Goal: Contribute content: Contribute content

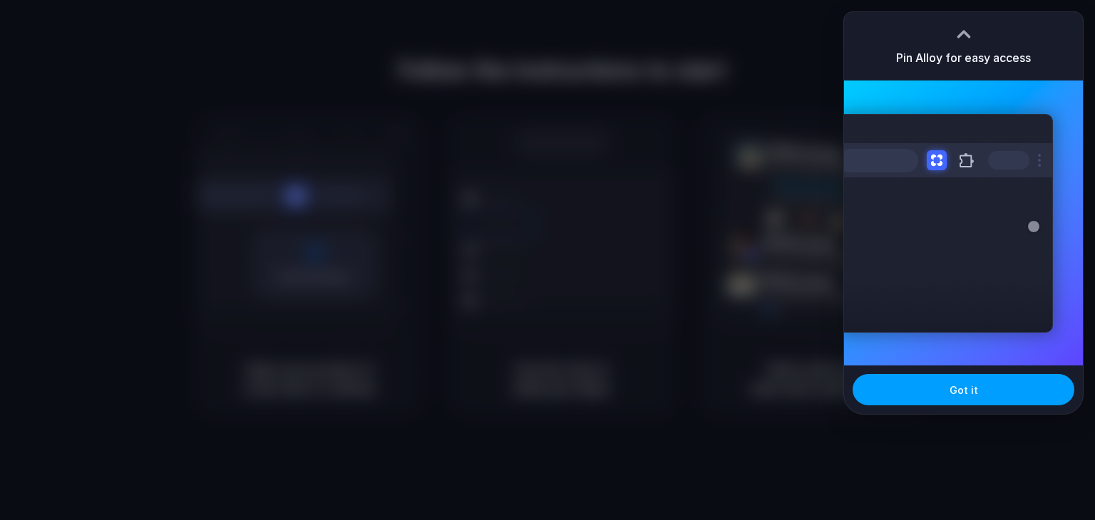
click at [944, 399] on button "Got it" at bounding box center [963, 389] width 222 height 31
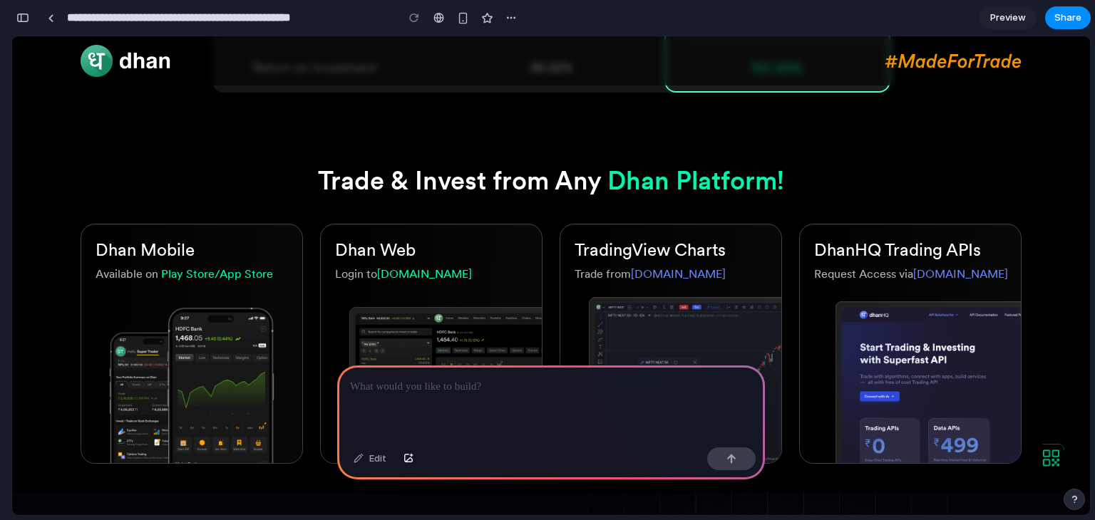
scroll to position [1069, 0]
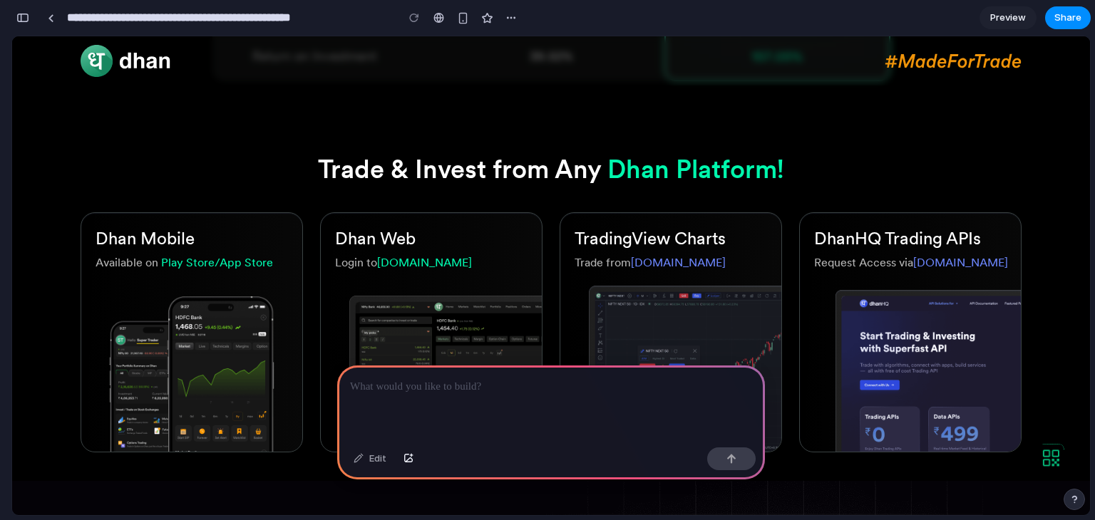
click at [456, 381] on p at bounding box center [551, 386] width 402 height 17
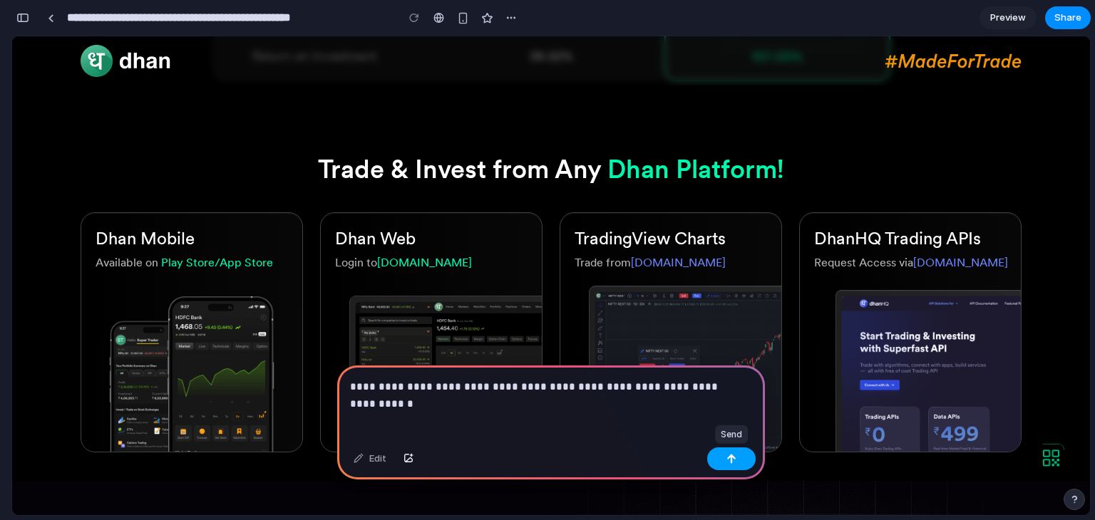
click at [721, 457] on button "button" at bounding box center [731, 459] width 48 height 23
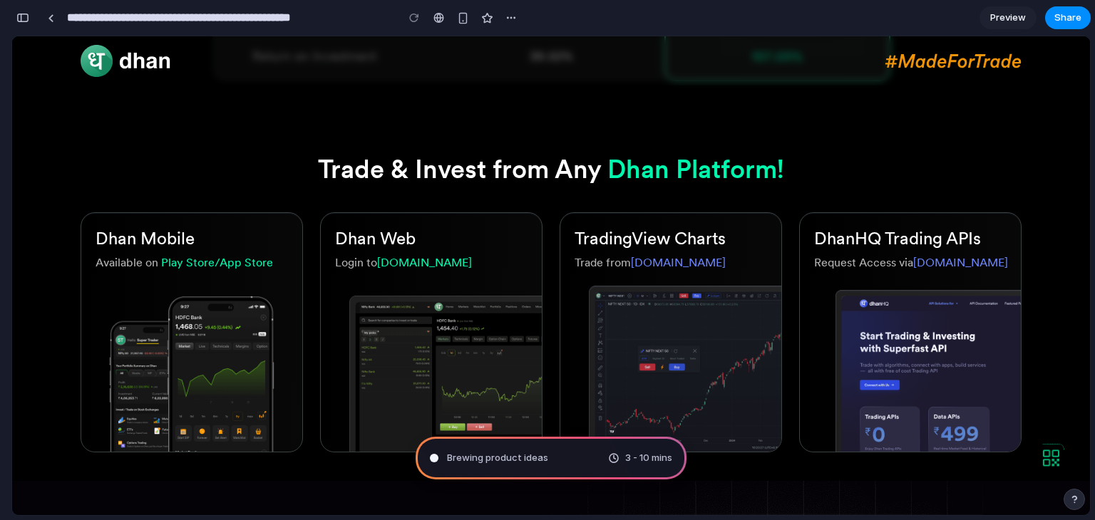
click at [570, 455] on div "Brewing product ideas 3 - 10 mins" at bounding box center [551, 458] width 271 height 43
click at [433, 460] on div at bounding box center [434, 458] width 7 height 7
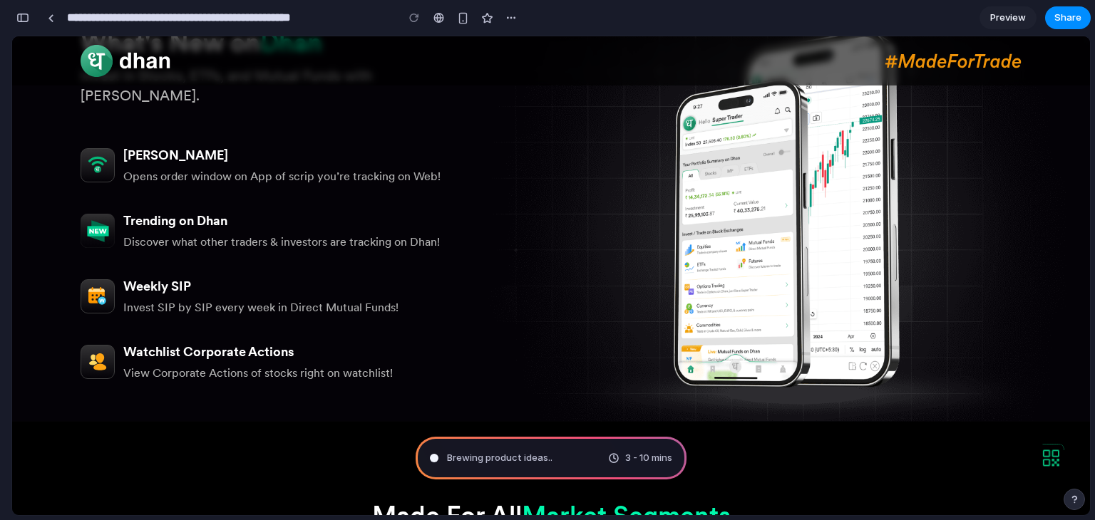
scroll to position [1639, 0]
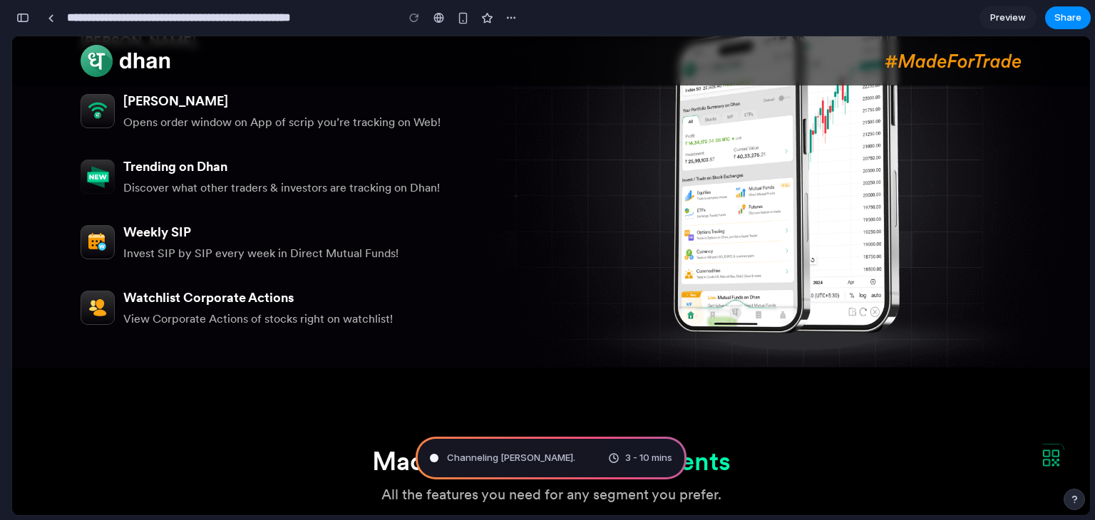
click at [995, 26] on link "Preview" at bounding box center [1007, 17] width 57 height 23
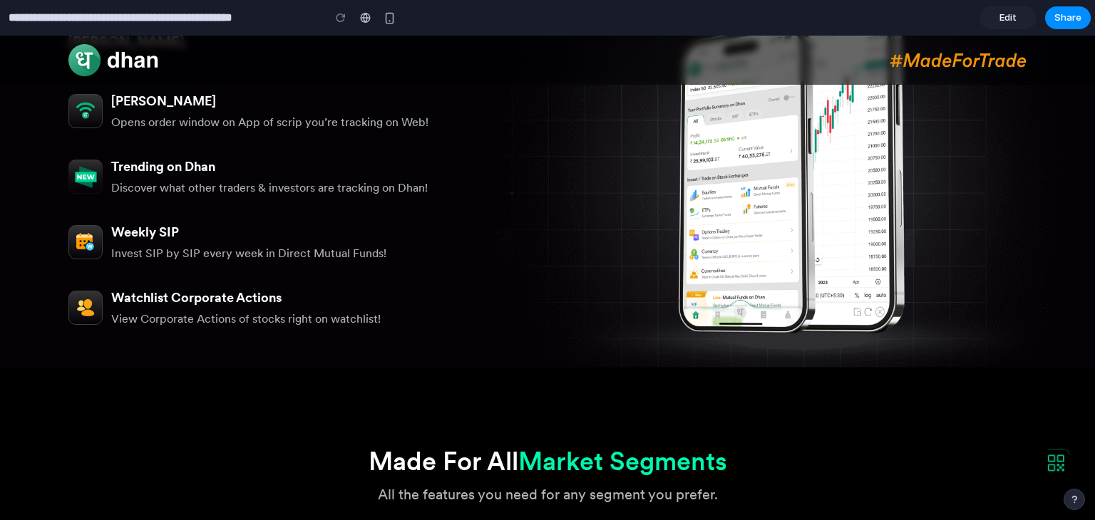
click at [995, 26] on link "Edit" at bounding box center [1007, 17] width 57 height 23
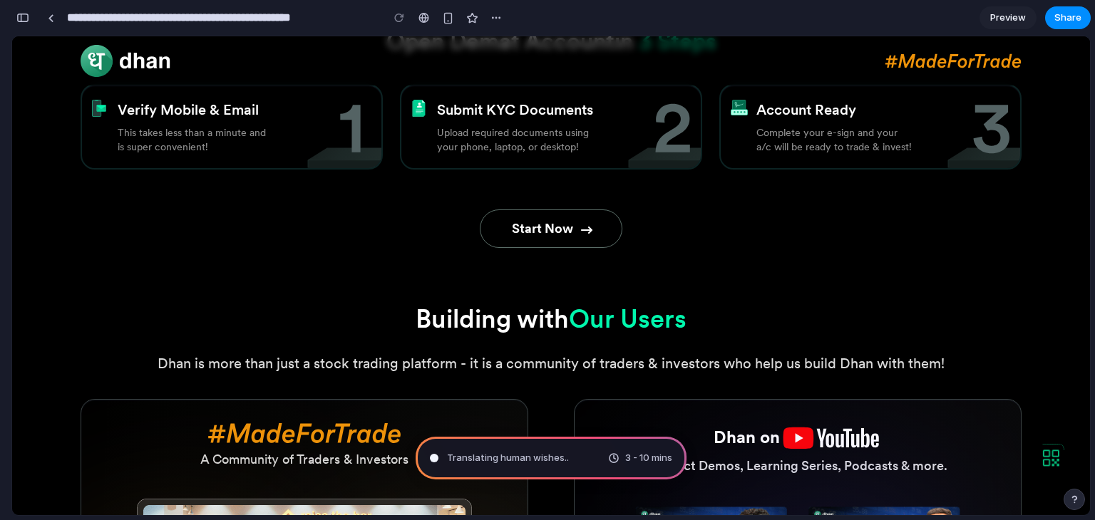
scroll to position [2922, 0]
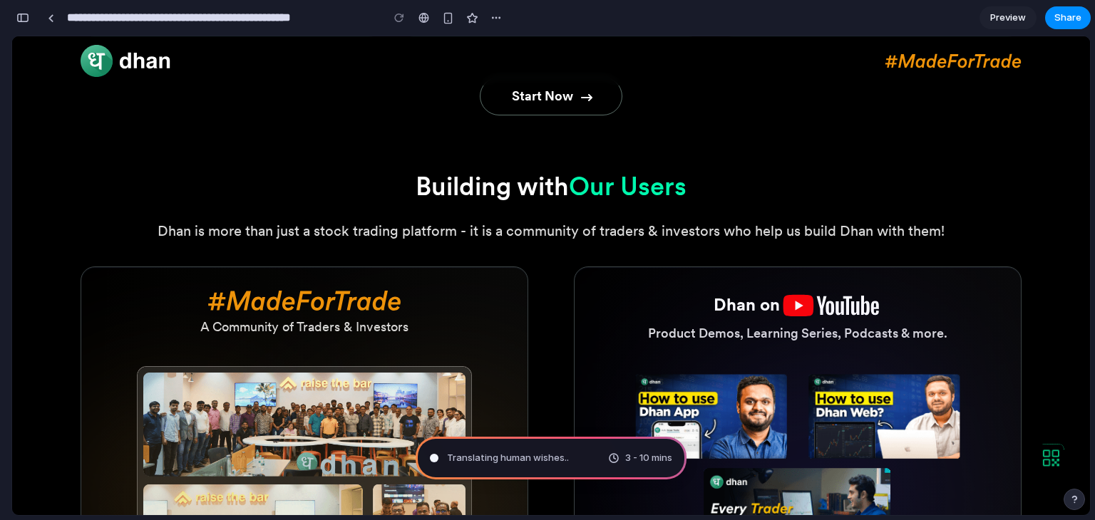
click at [1000, 18] on span "Preview" at bounding box center [1008, 18] width 36 height 14
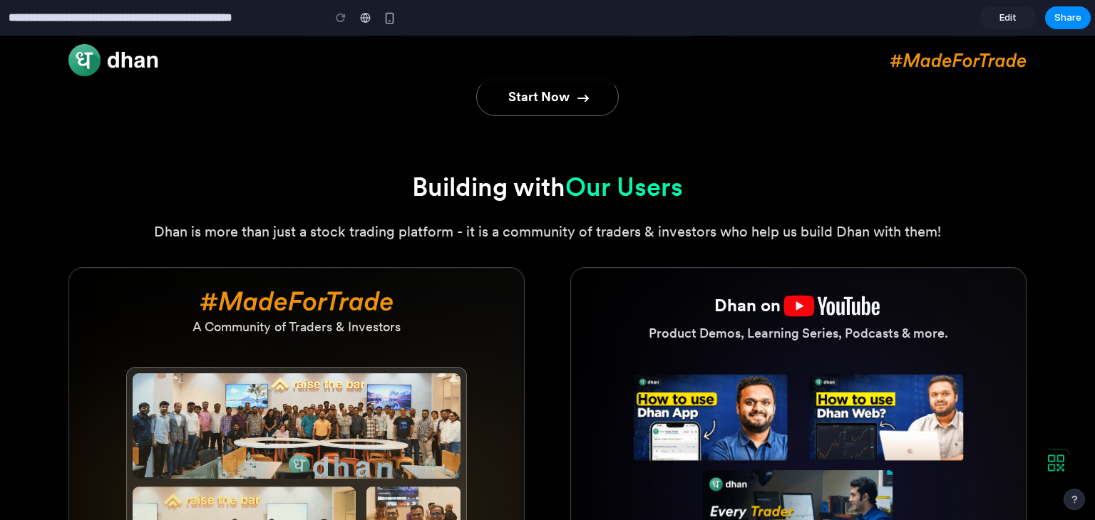
scroll to position [2927, 0]
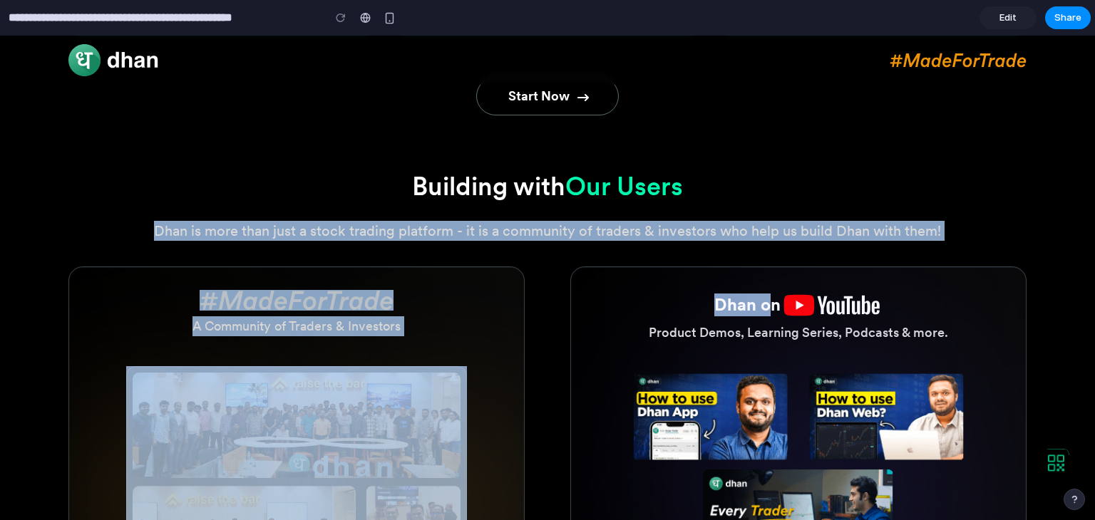
drag, startPoint x: 824, startPoint y: 175, endPoint x: 764, endPoint y: 246, distance: 93.1
click at [764, 246] on section "Building with Our Users Dhan is more than just a stock trading platform - it is…" at bounding box center [547, 465] width 1095 height 664
click at [780, 210] on div "Dhan is more than just a stock trading platform - it is a community of traders …" at bounding box center [547, 225] width 958 height 31
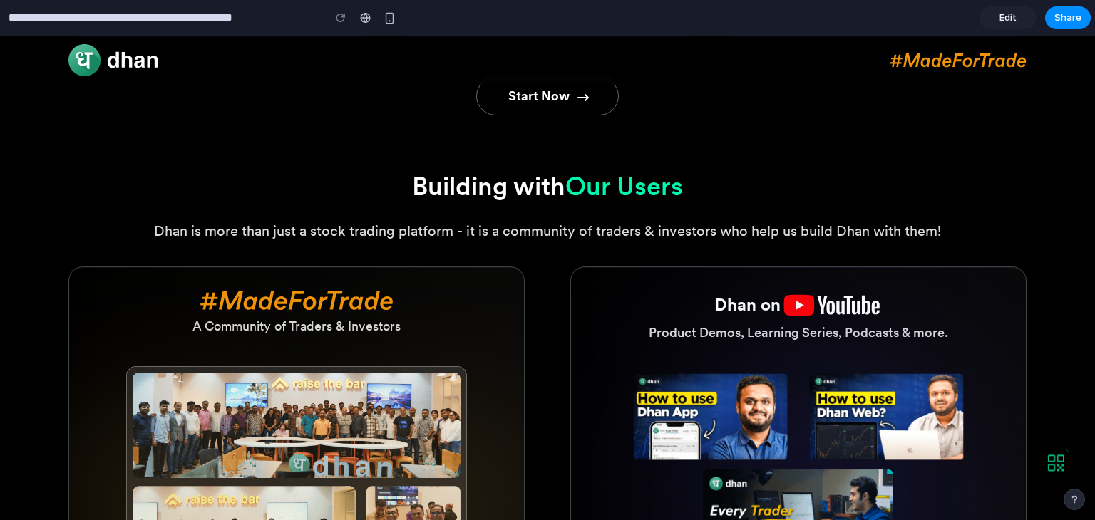
click at [758, 213] on div "Dhan is more than just a stock trading platform - it is a community of traders …" at bounding box center [547, 225] width 958 height 31
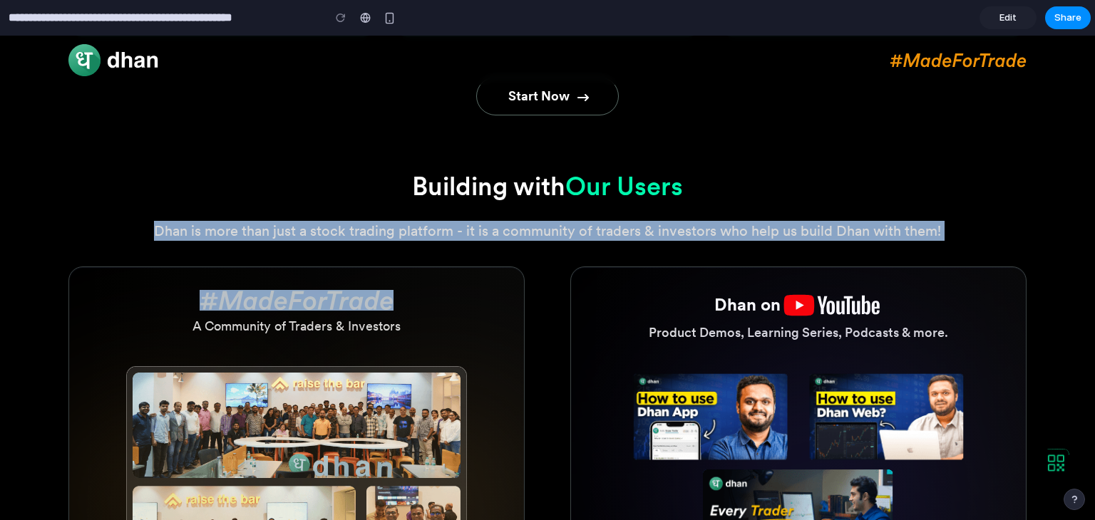
click at [758, 213] on div "Dhan is more than just a stock trading platform - it is a community of traders …" at bounding box center [547, 225] width 958 height 31
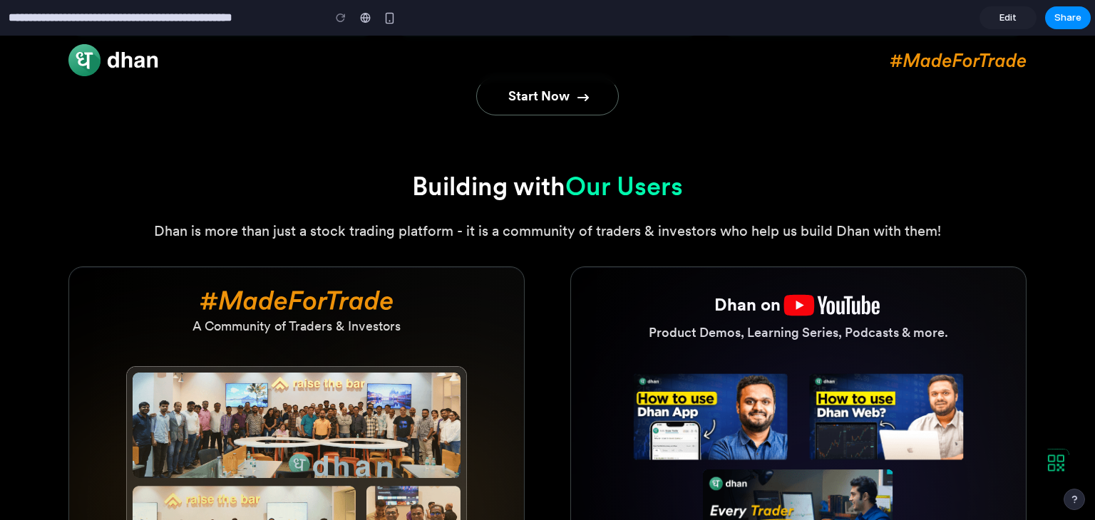
click at [784, 173] on h2 "Building with Our Users" at bounding box center [547, 186] width 958 height 29
click at [996, 24] on link "Edit" at bounding box center [1007, 17] width 57 height 23
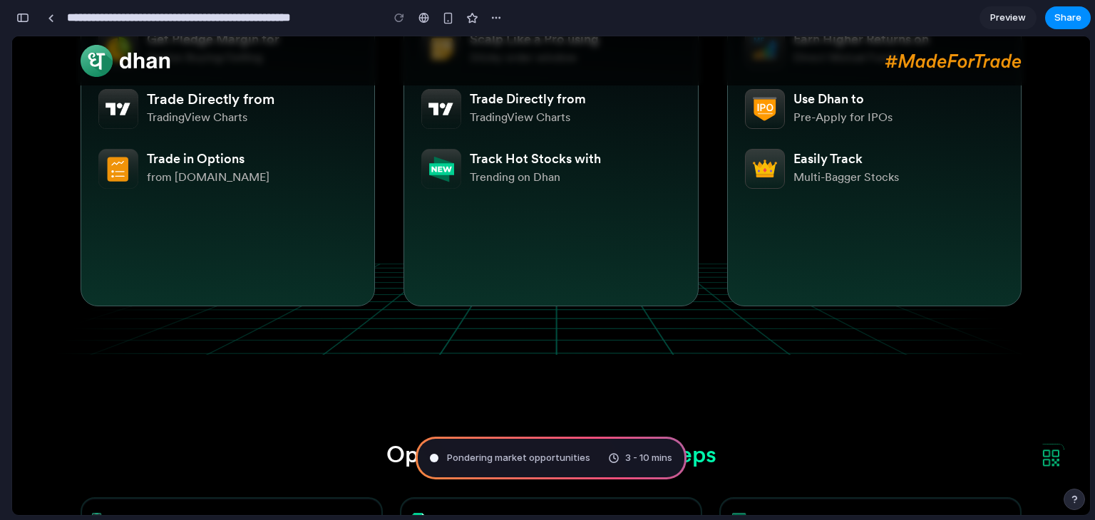
scroll to position [2352, 0]
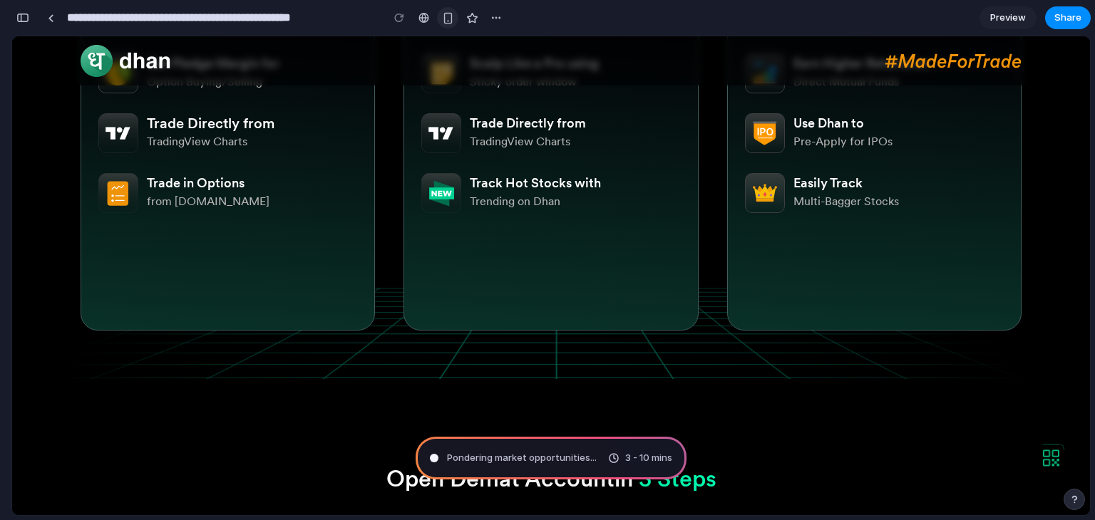
click at [448, 19] on div "button" at bounding box center [448, 18] width 12 height 12
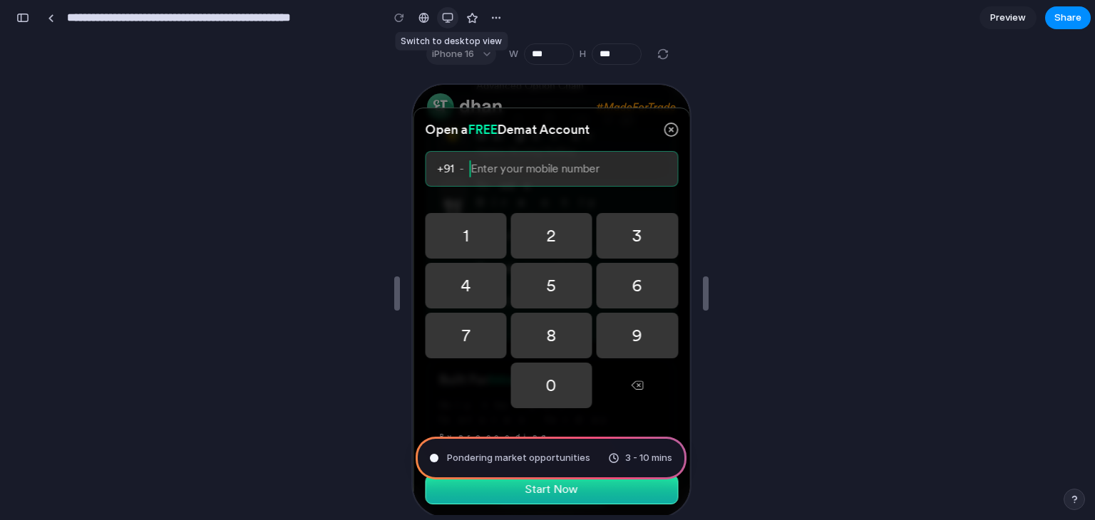
scroll to position [2070, 0]
click at [670, 135] on icon at bounding box center [668, 128] width 14 height 14
click at [669, 135] on icon at bounding box center [668, 128] width 14 height 14
drag, startPoint x: 616, startPoint y: 205, endPoint x: 597, endPoint y: 261, distance: 58.8
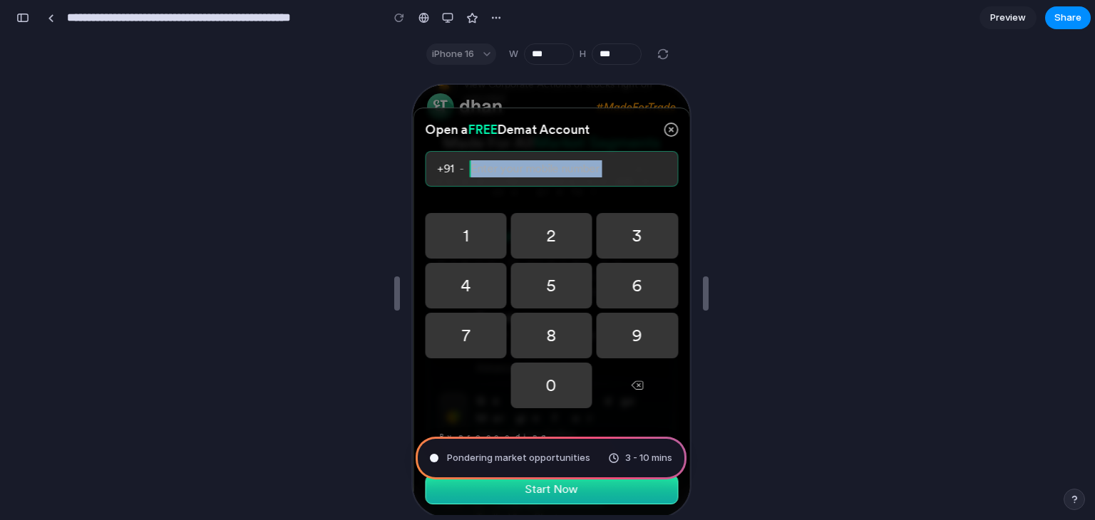
click at [592, 272] on div "Open a FREE Demat Account +91 - Enter your mobile number a [PHONE_NUMBER] By pr…" at bounding box center [549, 310] width 277 height 409
click at [604, 215] on div "Open a FREE Demat Account +91 - Enter your mobile number a [PHONE_NUMBER] By pr…" at bounding box center [549, 310] width 277 height 409
click at [582, 135] on div "Open a FREE Demat Account +91 - Enter your mobile number a [PHONE_NUMBER] By pr…" at bounding box center [549, 310] width 277 height 409
click at [458, 19] on div at bounding box center [447, 17] width 21 height 21
click at [453, 21] on div "button" at bounding box center [447, 17] width 11 height 11
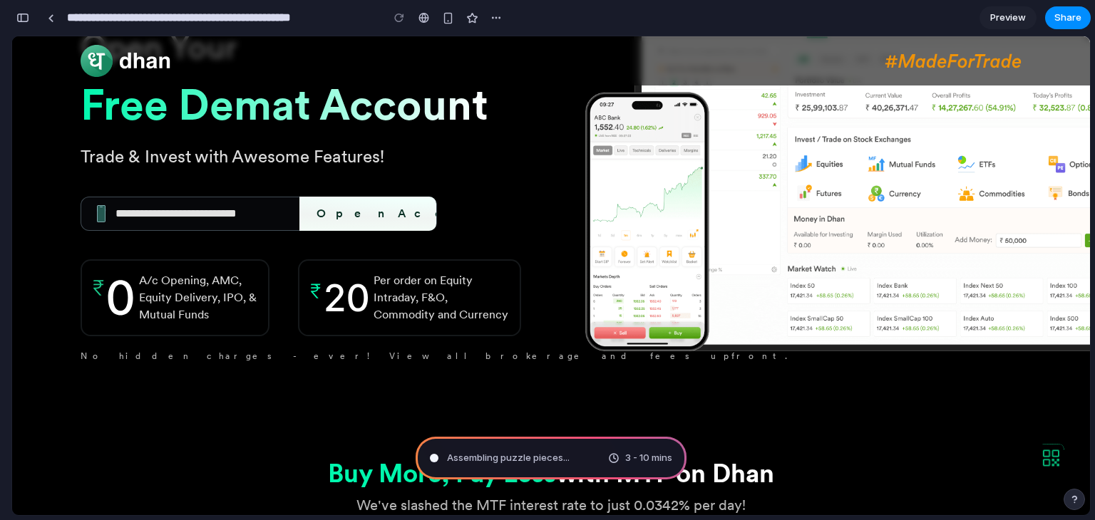
scroll to position [143, 0]
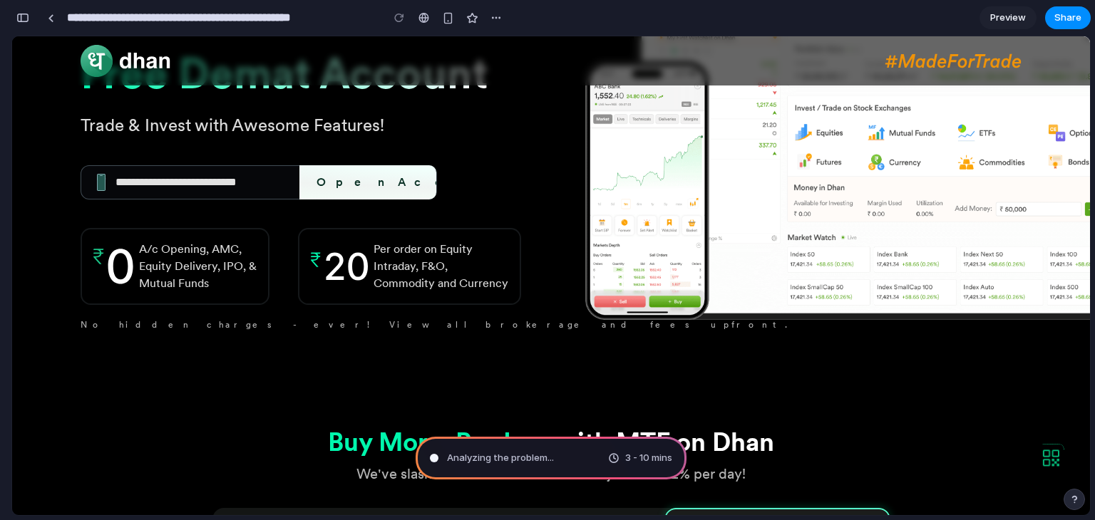
click at [639, 459] on span "3 - 10 mins" at bounding box center [648, 458] width 47 height 14
